Goal: Information Seeking & Learning: Find specific fact

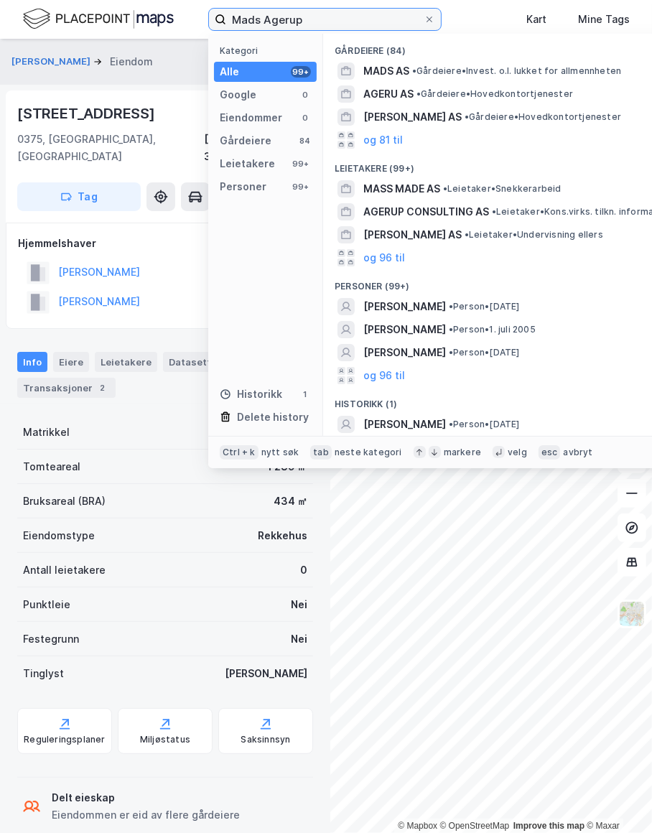
drag, startPoint x: 328, startPoint y: 18, endPoint x: 136, endPoint y: 19, distance: 191.6
click at [136, 19] on div "[PERSON_NAME] Kategori Alle 99+ Google 0 Eiendommer 0 Gårdeiere 84 Leietakere 9…" at bounding box center [326, 19] width 652 height 39
paste input "[PERSON_NAME]"
type input "[PERSON_NAME]"
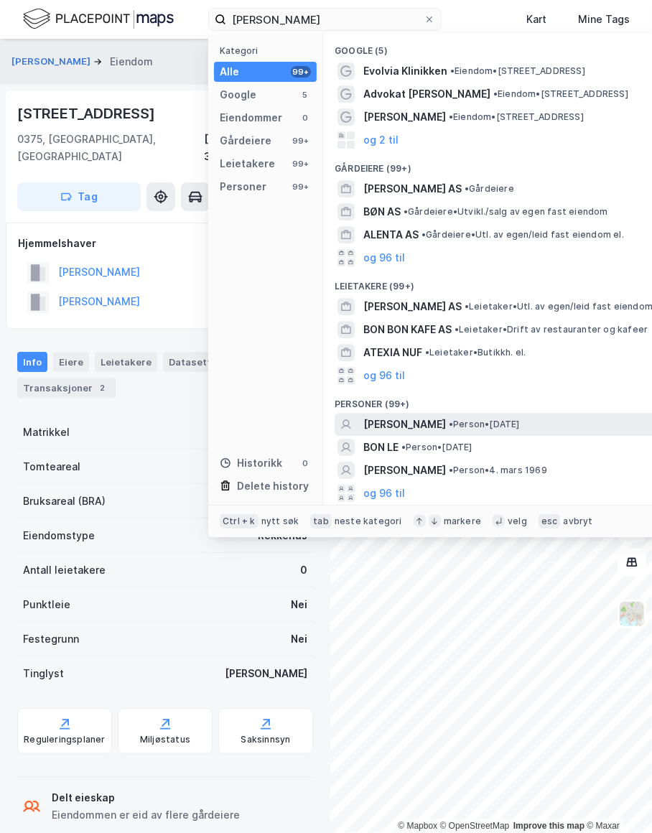
click at [419, 422] on span "[PERSON_NAME]" at bounding box center [404, 424] width 83 height 17
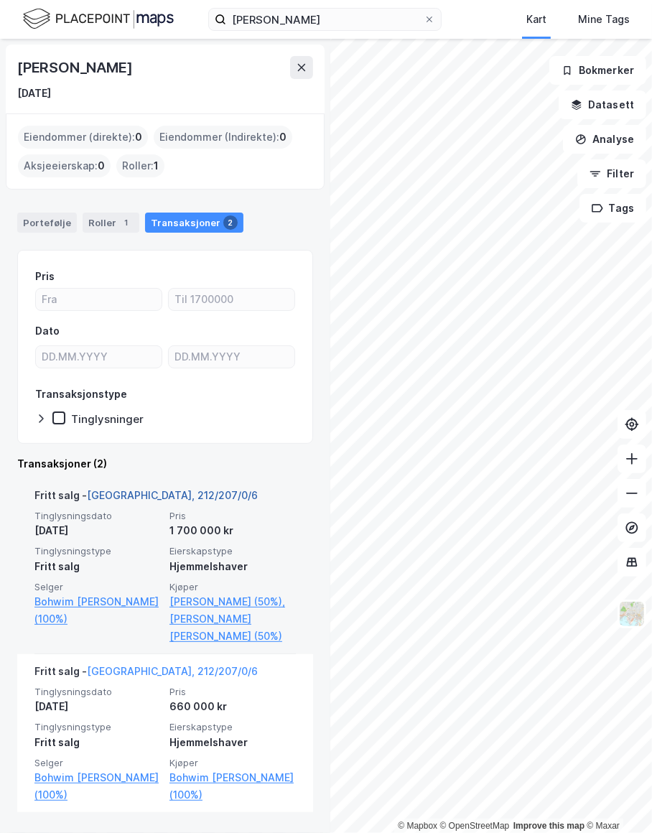
click at [125, 495] on link "[GEOGRAPHIC_DATA], 212/207/0/6" at bounding box center [172, 495] width 171 height 12
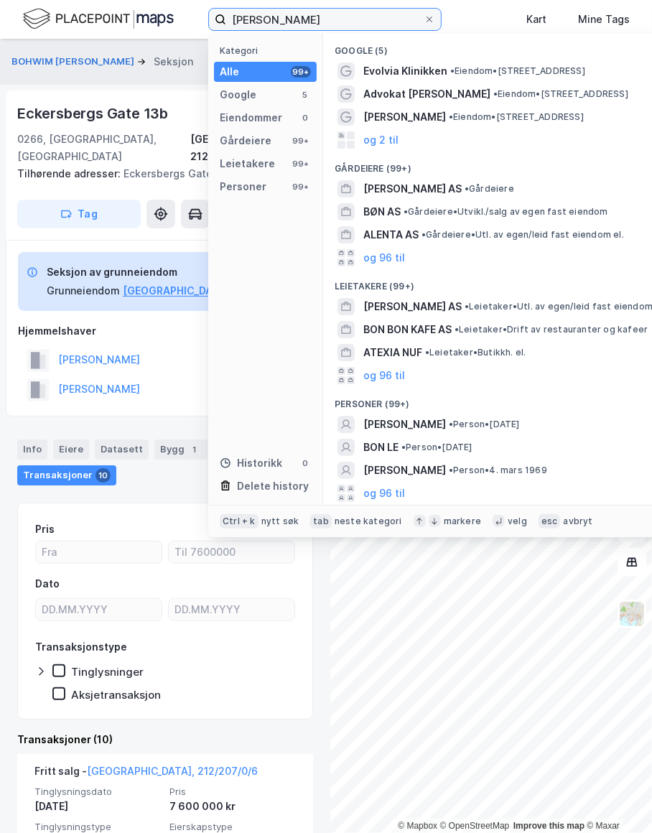
drag, startPoint x: 374, startPoint y: 19, endPoint x: 117, endPoint y: 19, distance: 256.9
click at [117, 19] on div "[PERSON_NAME] Kategori Alle 99+ Google 5 Eiendommer 0 Gårdeiere 99+ Leietakere …" at bounding box center [326, 19] width 652 height 39
paste input "[PERSON_NAME][GEOGRAPHIC_DATA]"
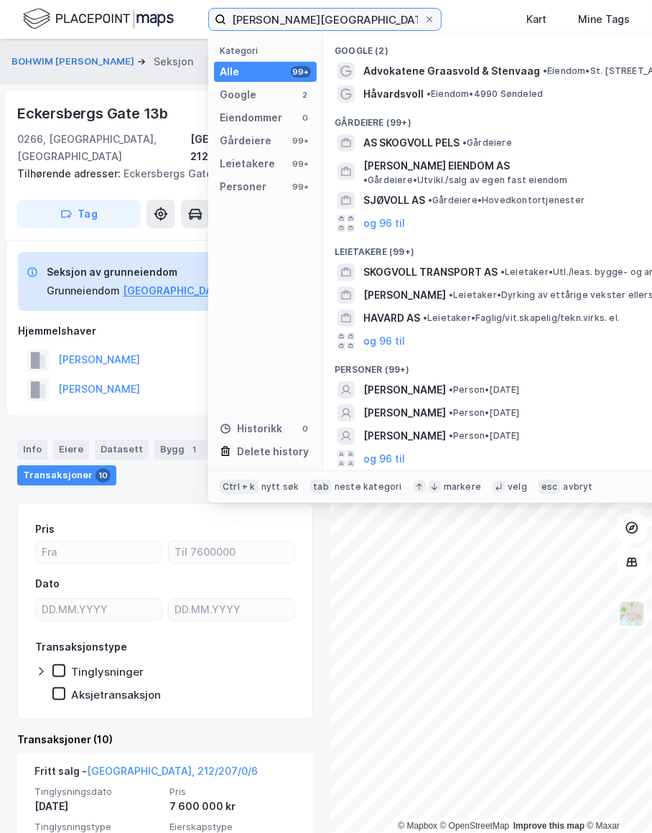
click at [283, 19] on input "[PERSON_NAME][GEOGRAPHIC_DATA]" at bounding box center [324, 20] width 197 height 22
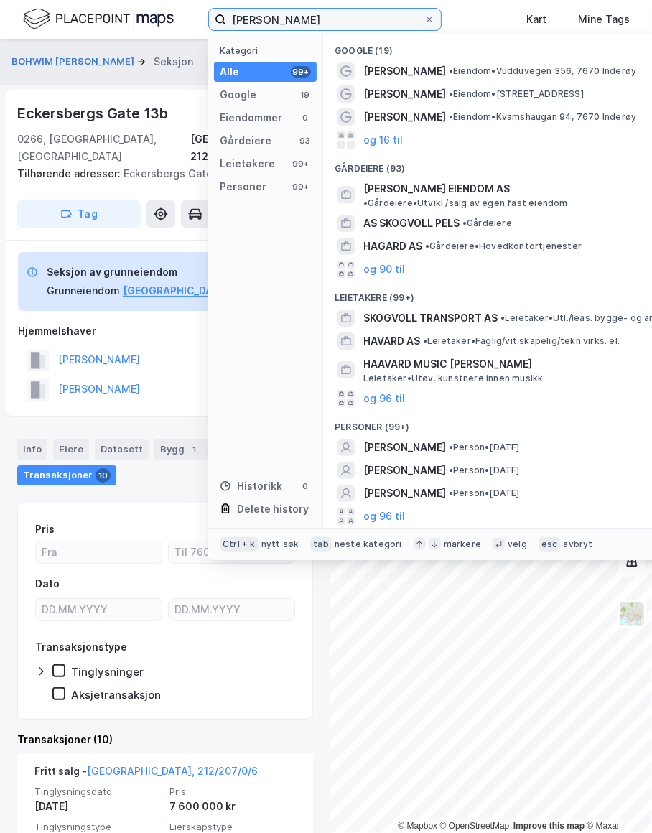
type input "[PERSON_NAME]"
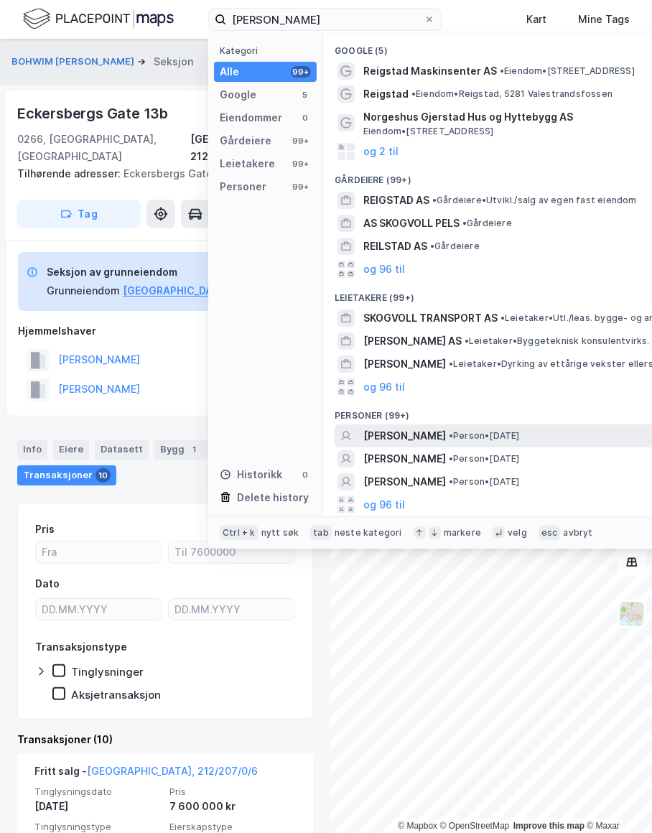
click at [446, 434] on span "[PERSON_NAME]" at bounding box center [404, 435] width 83 height 17
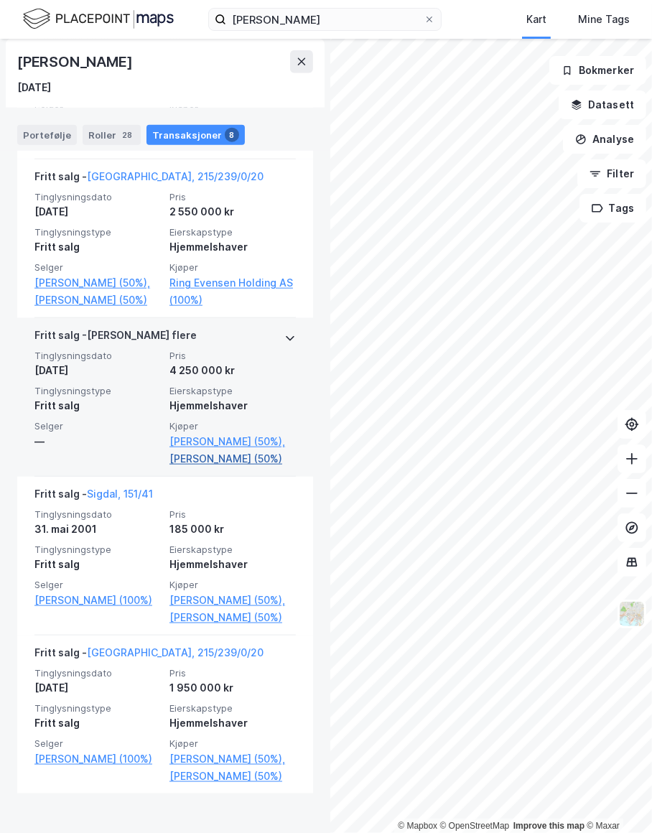
scroll to position [880, 0]
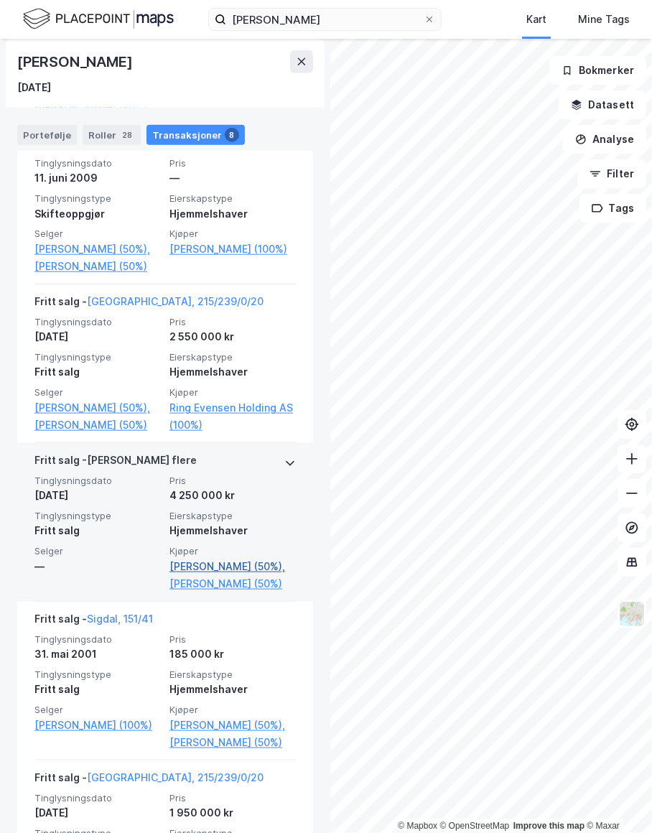
click at [184, 575] on link "[PERSON_NAME] (50%)," at bounding box center [232, 566] width 126 height 17
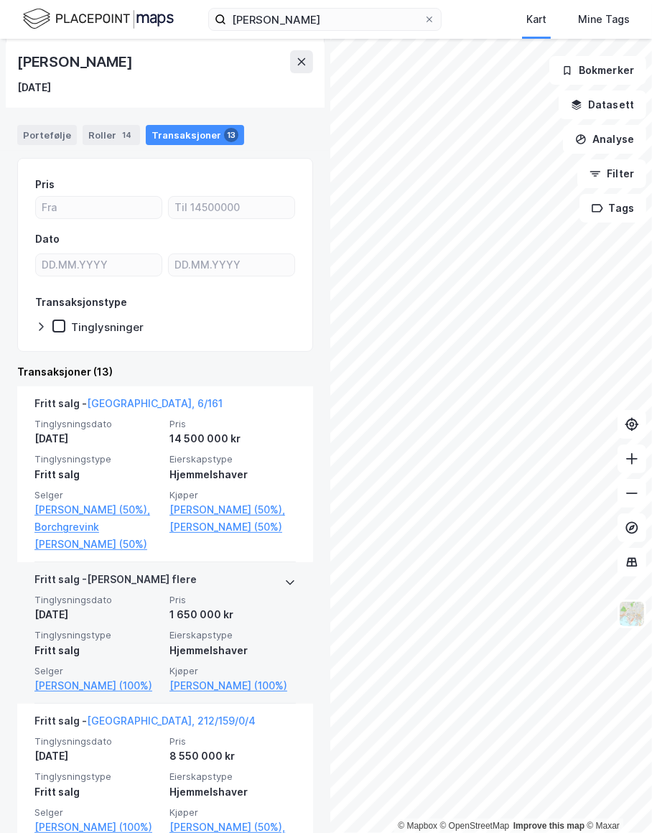
scroll to position [195, 0]
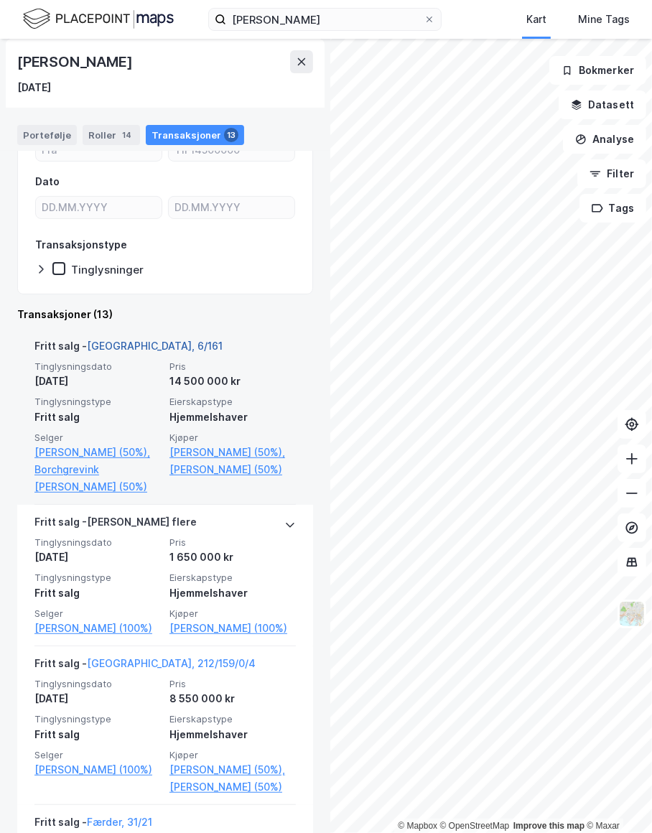
click at [120, 339] on link "[GEOGRAPHIC_DATA], 6/161" at bounding box center [155, 345] width 136 height 12
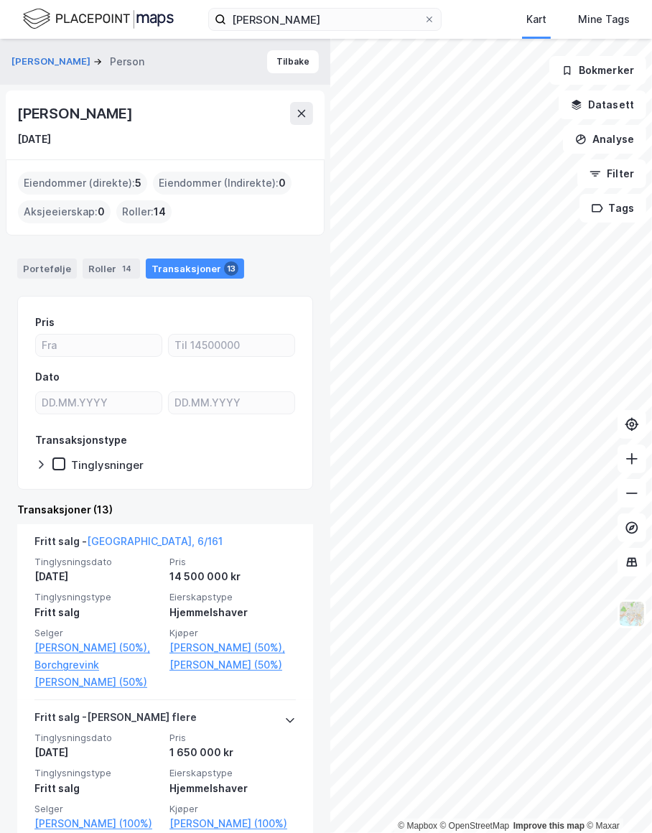
drag, startPoint x: 180, startPoint y: 114, endPoint x: 19, endPoint y: 115, distance: 161.5
click at [19, 115] on div "[PERSON_NAME]" at bounding box center [165, 113] width 296 height 23
drag, startPoint x: 19, startPoint y: 115, endPoint x: 67, endPoint y: 114, distance: 48.8
copy div "[PERSON_NAME]"
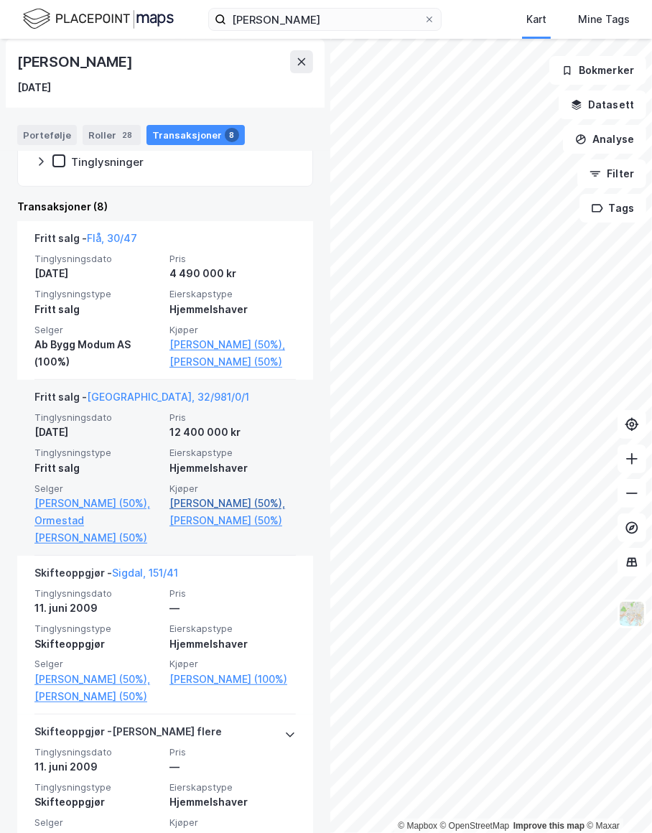
scroll to position [261, 0]
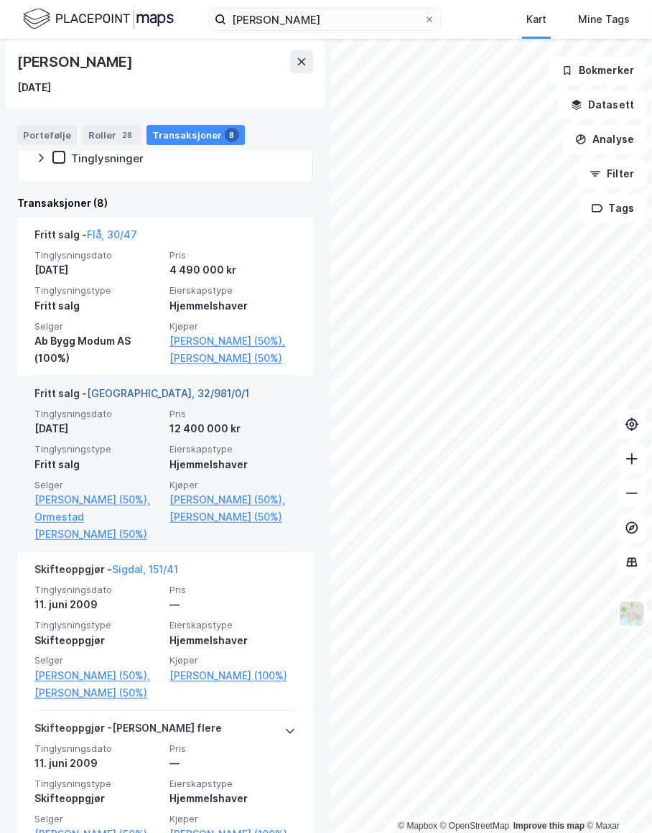
click at [131, 399] on link "[GEOGRAPHIC_DATA], 32/981/0/1" at bounding box center [168, 393] width 162 height 12
